Goal: Task Accomplishment & Management: Use online tool/utility

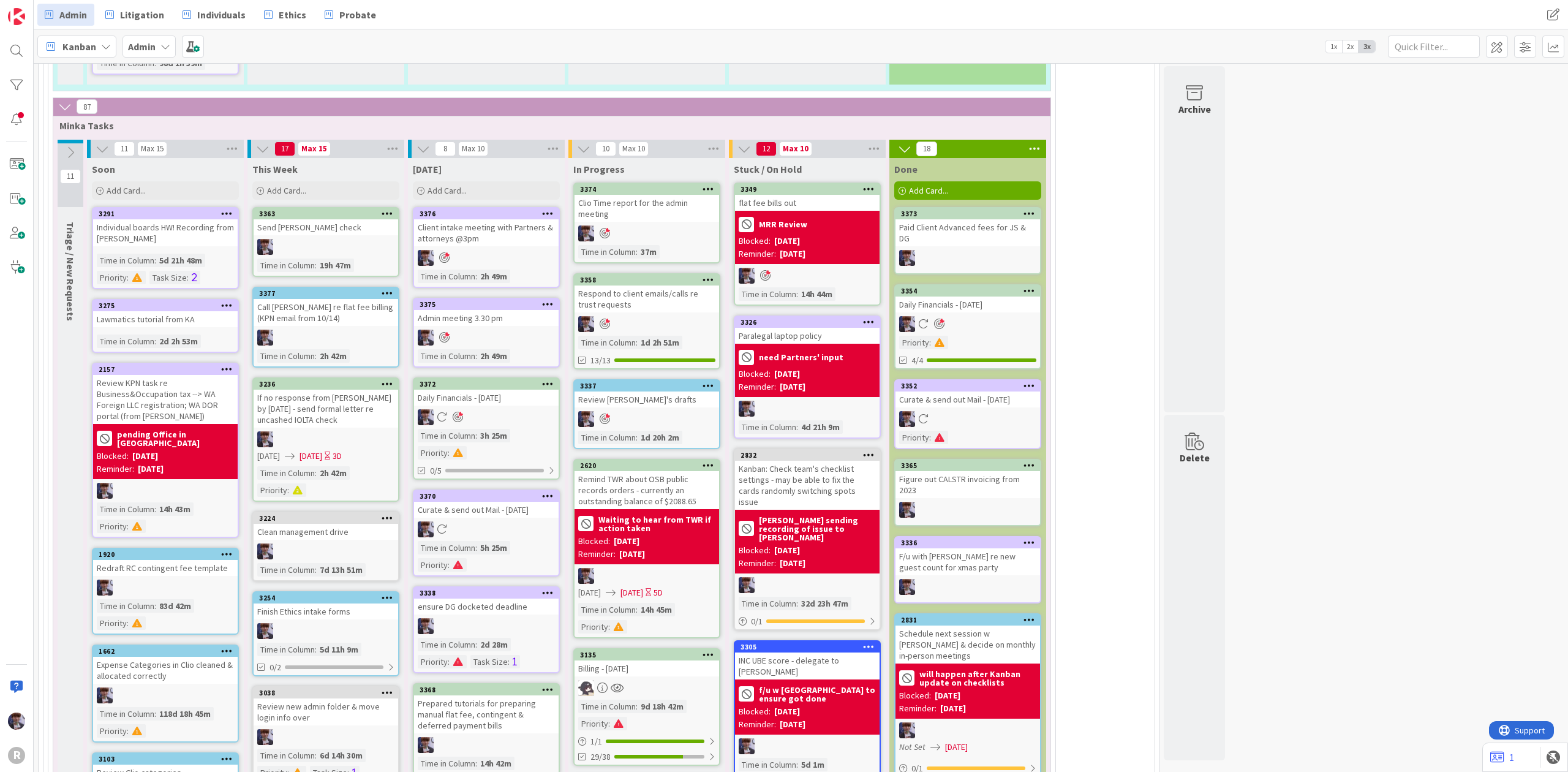
click at [640, 660] on div "Billing - [DATE]" at bounding box center [647, 668] width 144 height 16
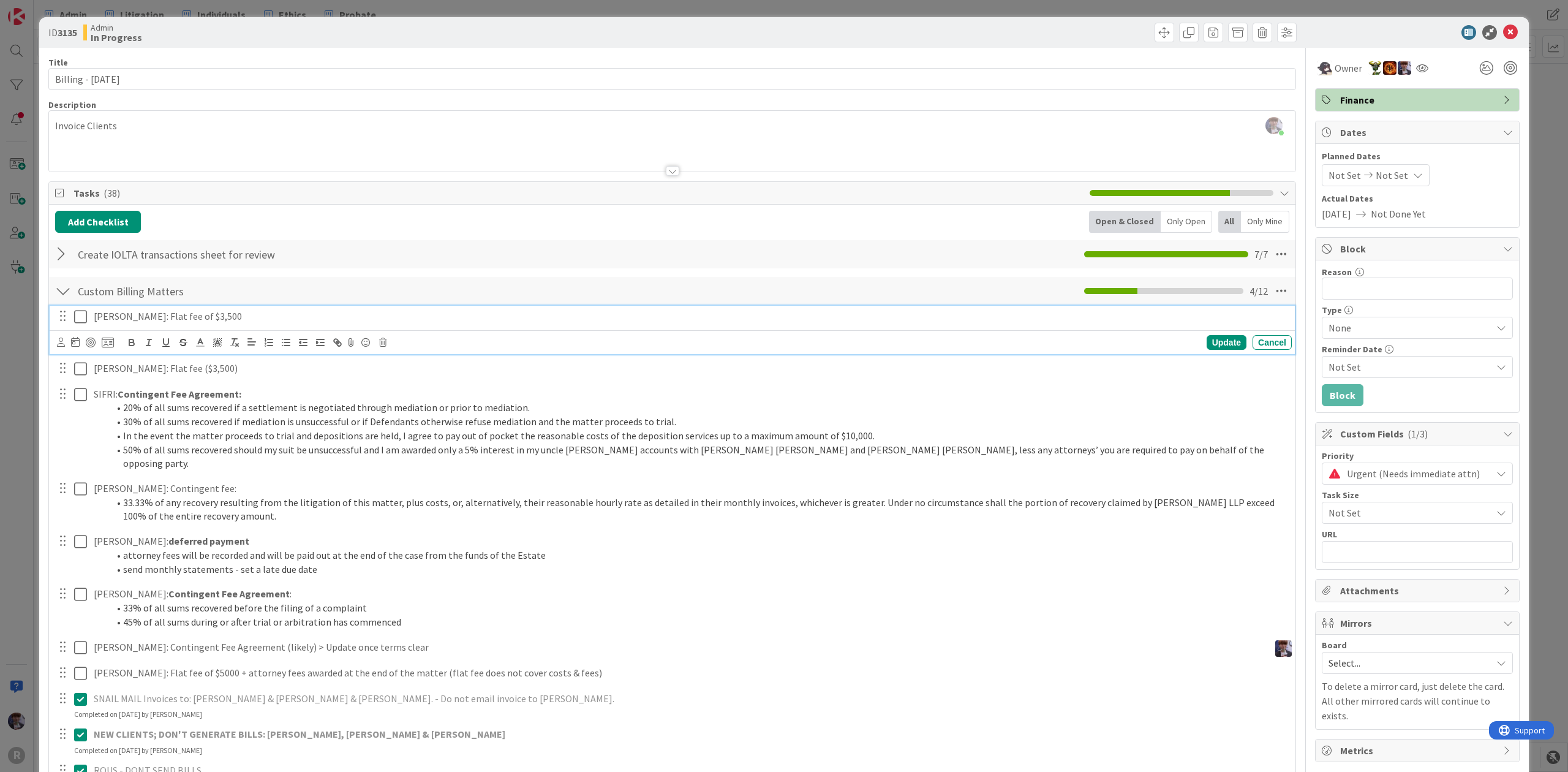
click at [83, 316] on icon at bounding box center [81, 317] width 13 height 15
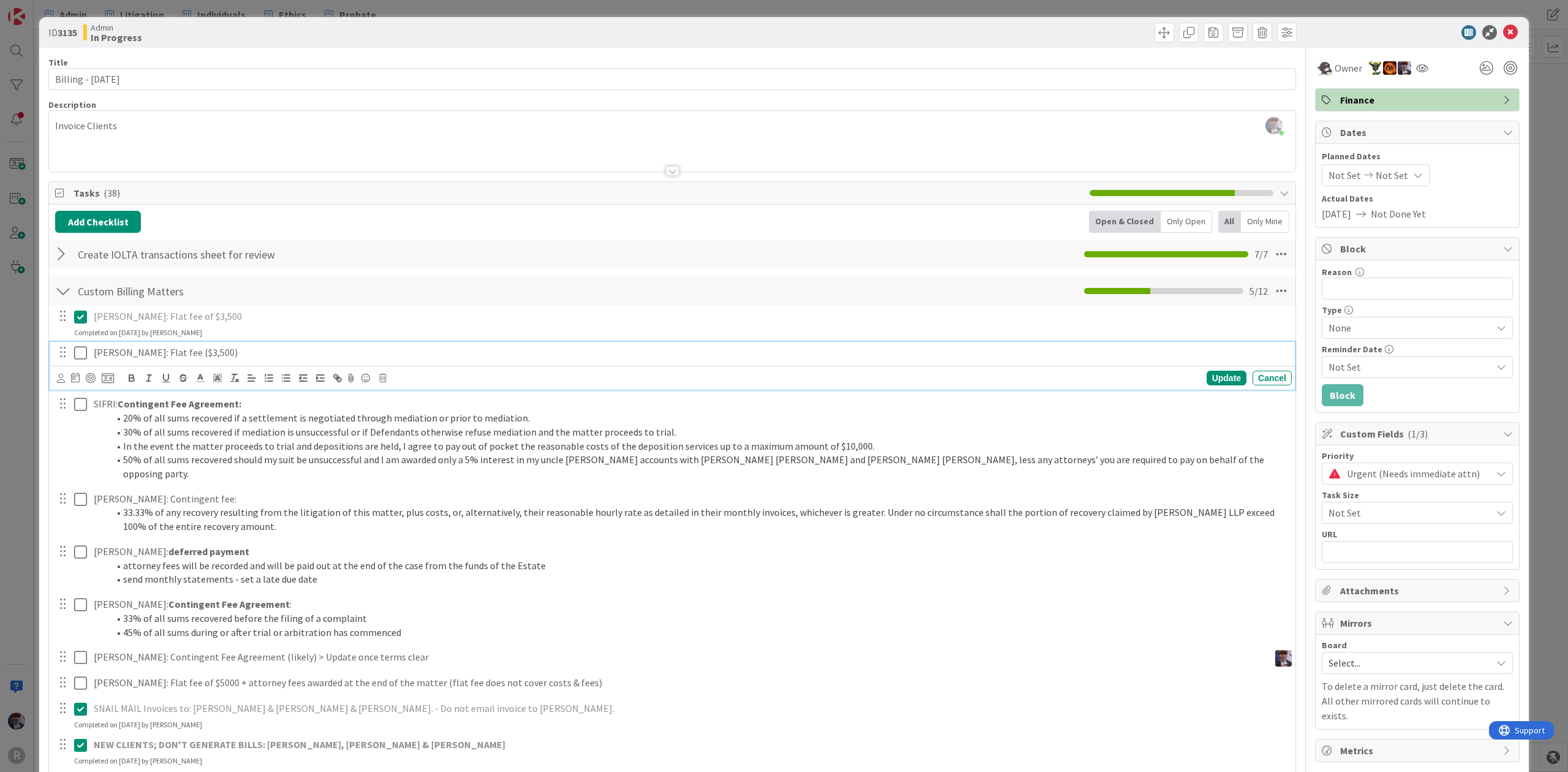
click at [79, 357] on icon at bounding box center [81, 353] width 13 height 15
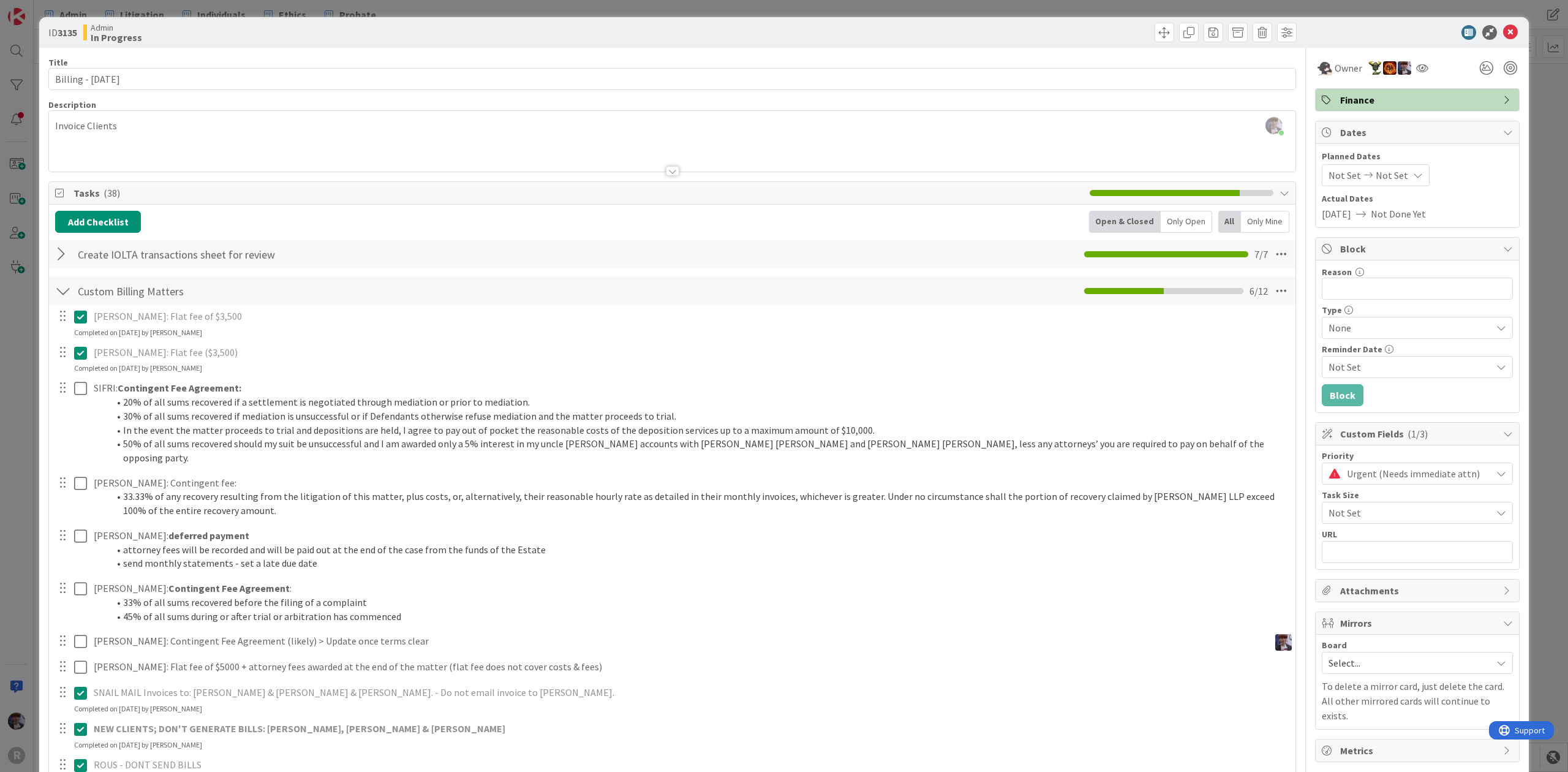
scroll to position [163, 0]
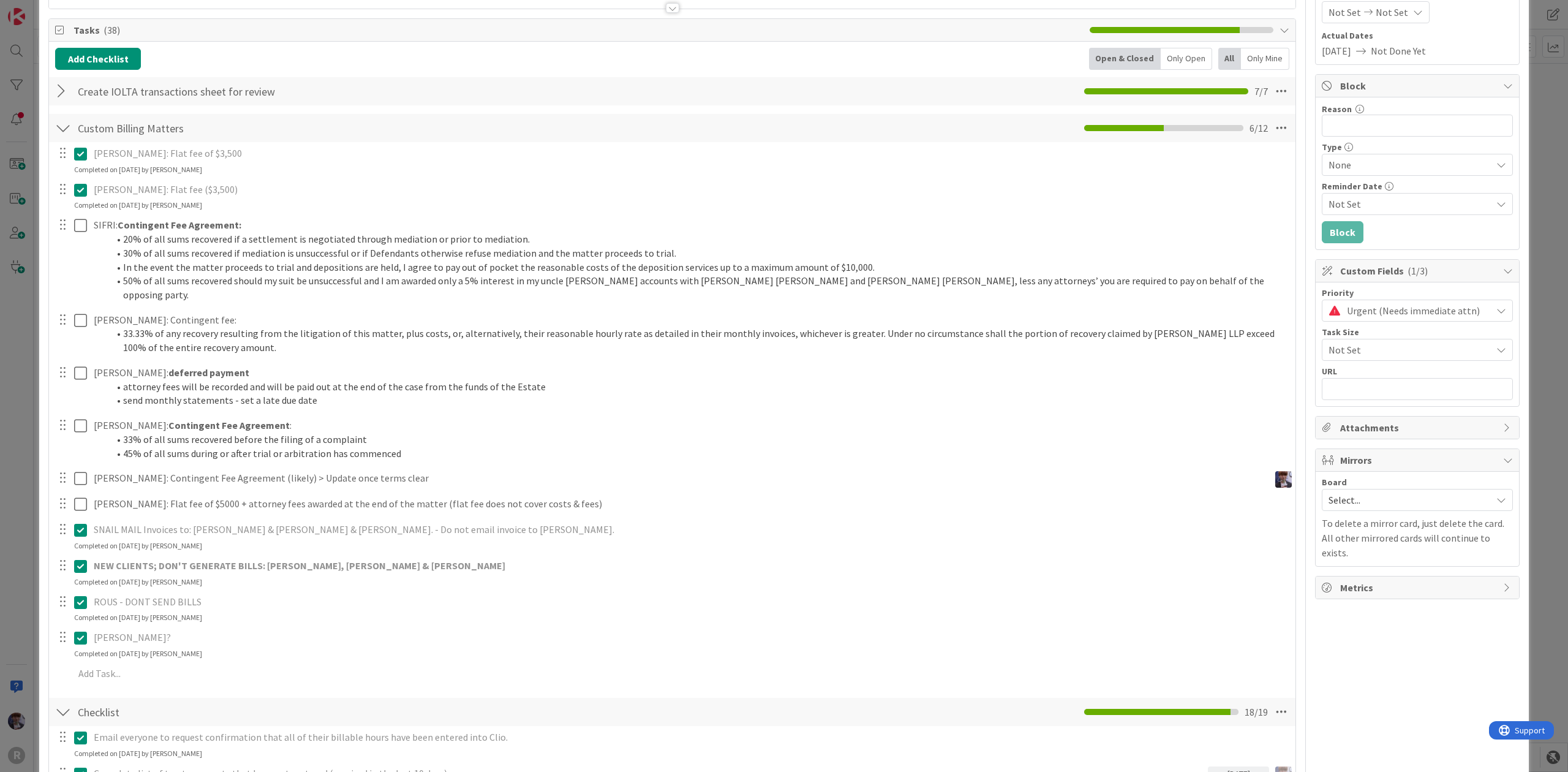
click at [28, 312] on div "ID 3135 Admin In Progress Title 20 / 128 Billing - [DATE] Description [PERSON_N…" at bounding box center [784, 386] width 1568 height 772
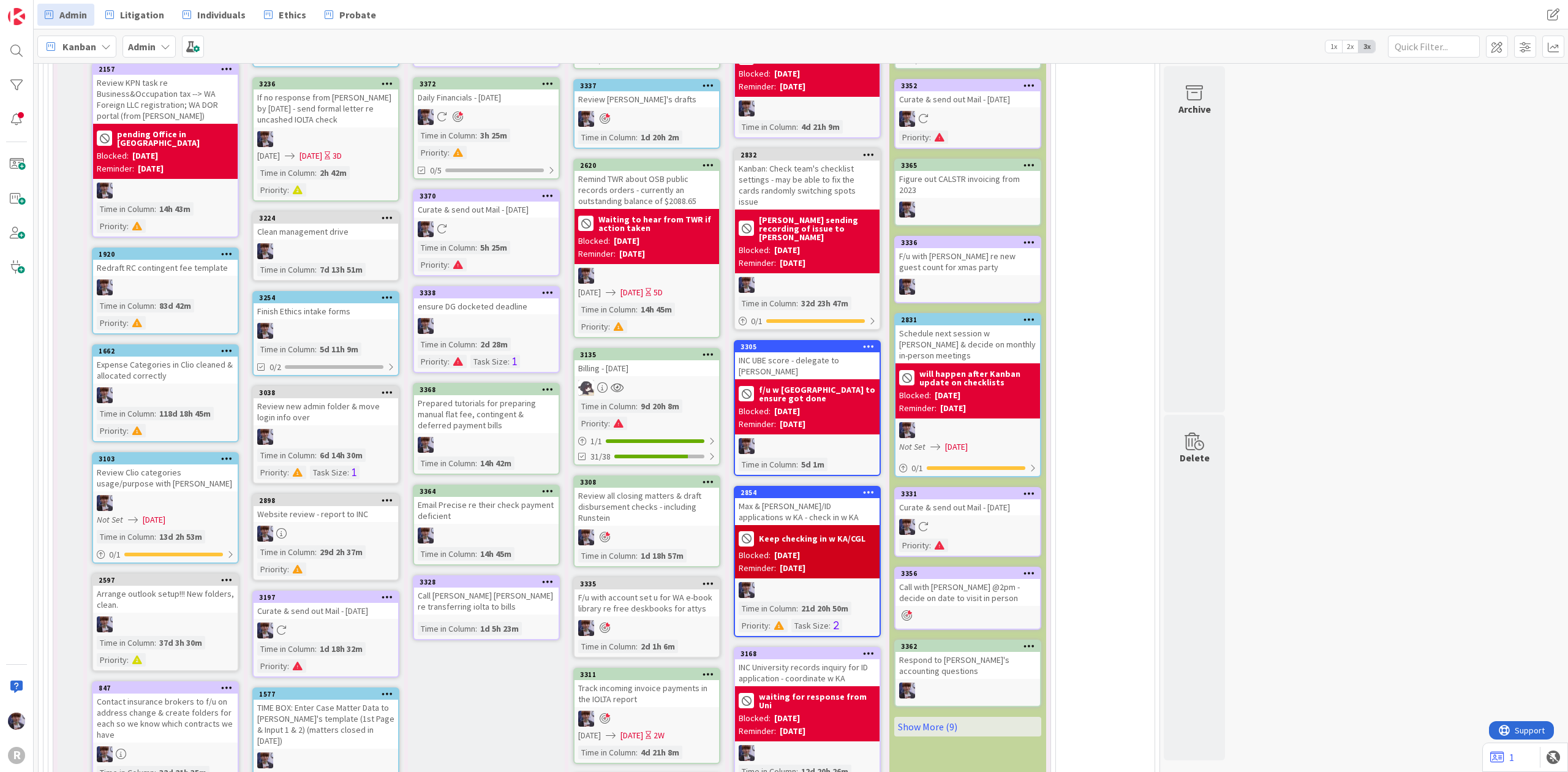
scroll to position [2998, 0]
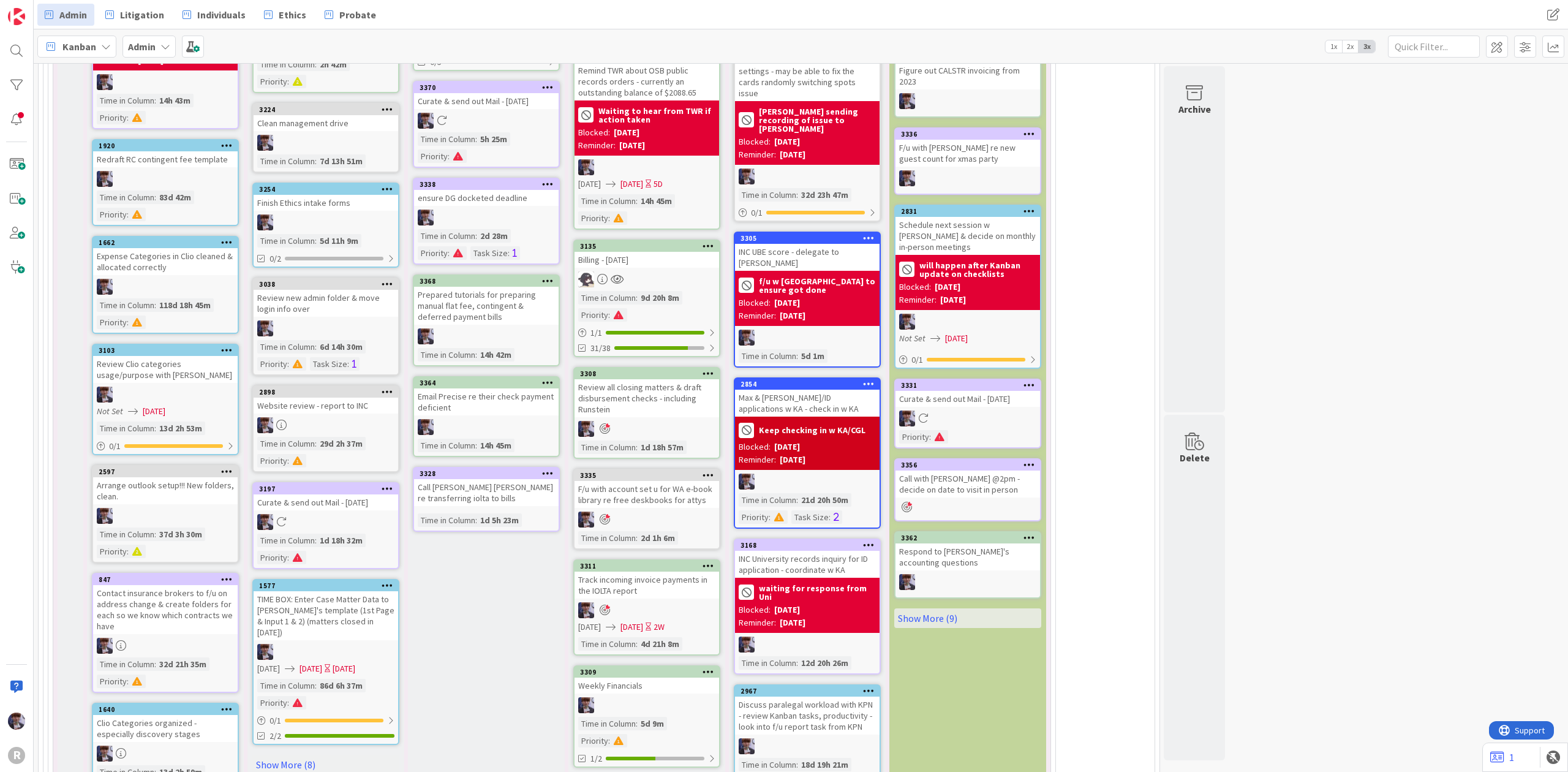
click at [659, 258] on div "3135 Billing - [DATE] Time in [GEOGRAPHIC_DATA] : 9d 20h 8m Priority : 1 / 1 31…" at bounding box center [647, 298] width 147 height 117
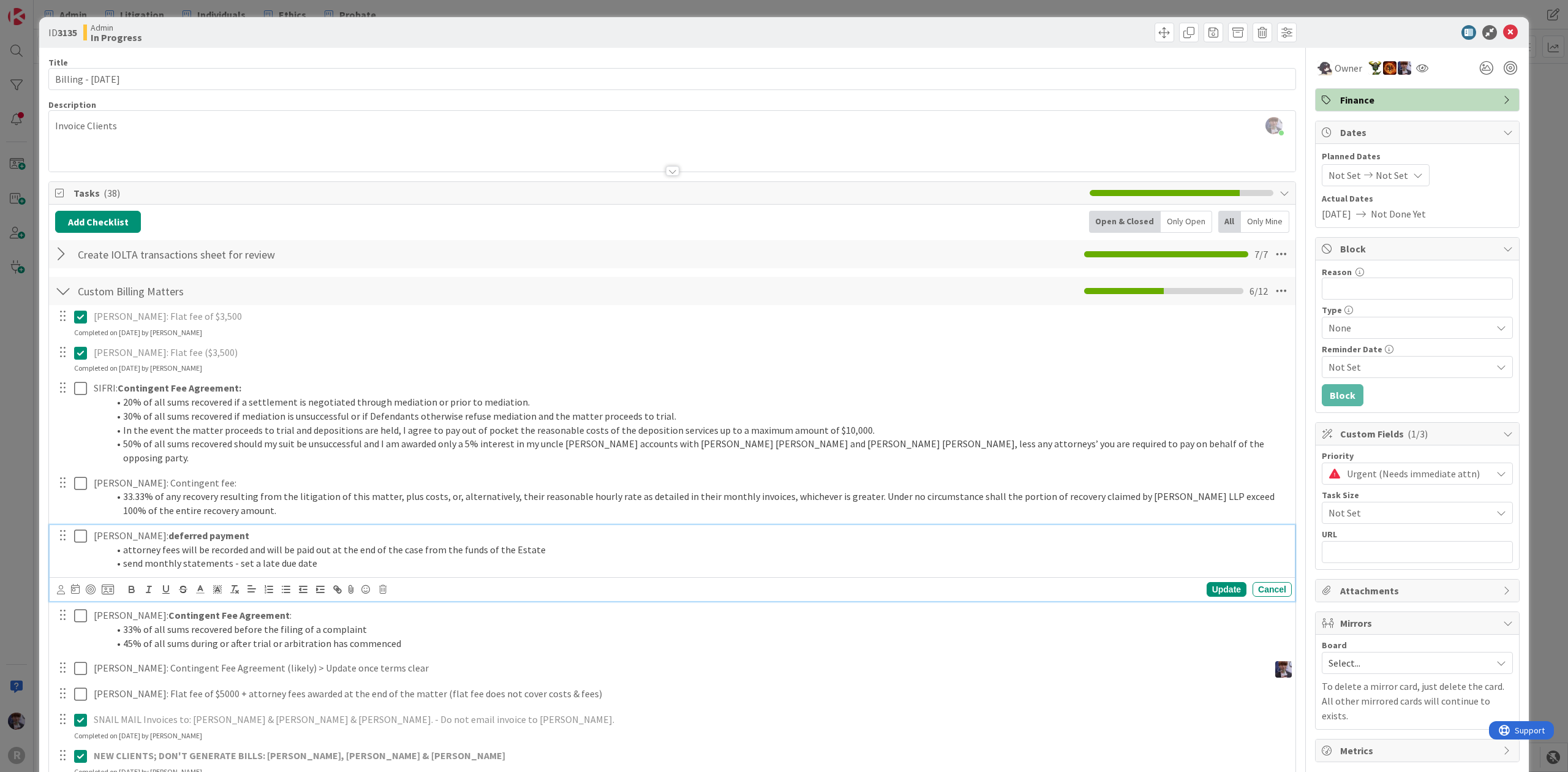
click at [87, 530] on button at bounding box center [81, 536] width 15 height 19
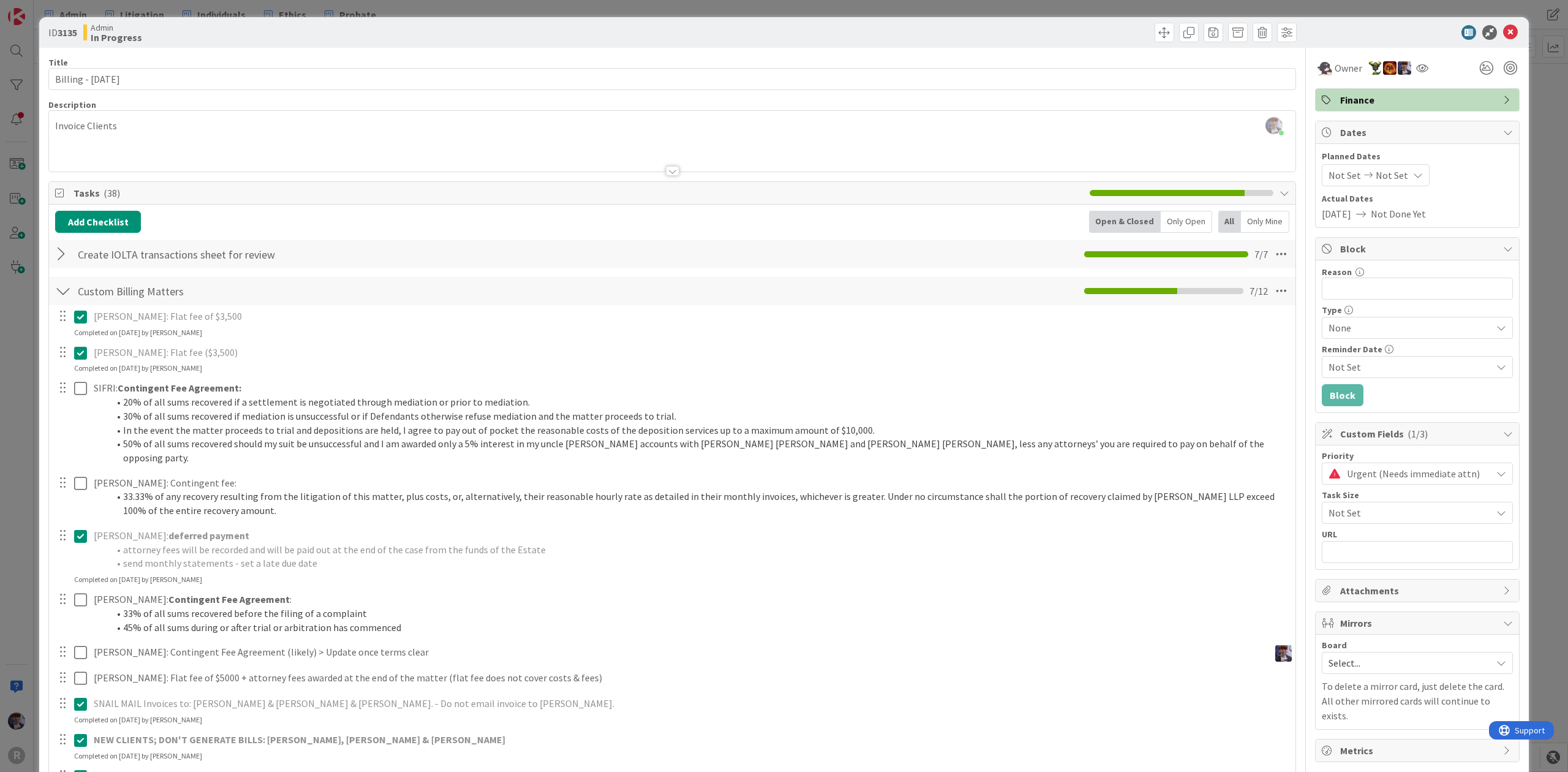
click at [20, 457] on div "ID 3135 Admin In Progress Title 20 / 128 Billing - [DATE] Description [PERSON_N…" at bounding box center [784, 386] width 1568 height 772
